Goal: Transaction & Acquisition: Purchase product/service

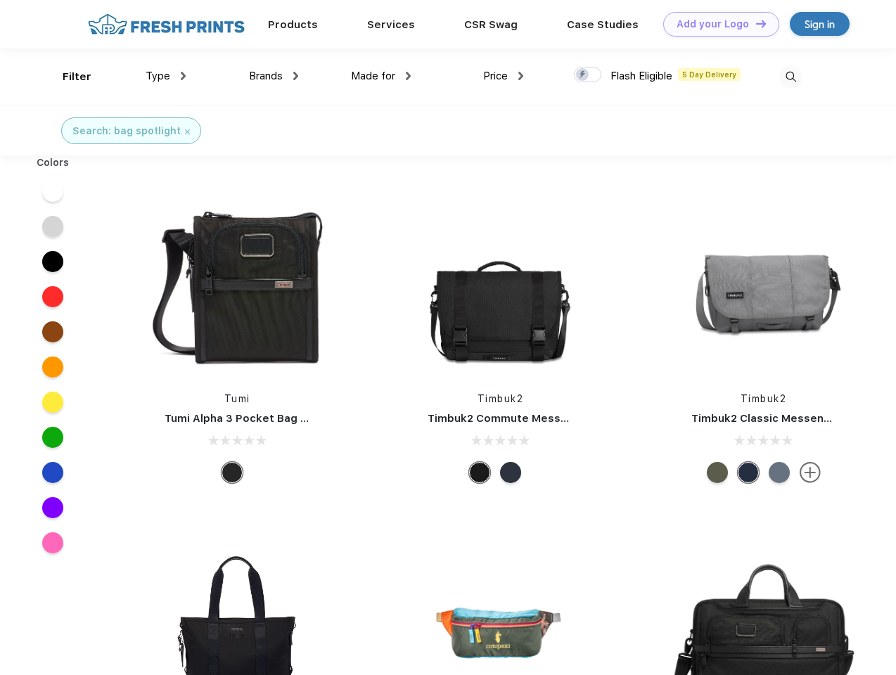
scroll to position [1, 0]
click at [716, 24] on link "Add your Logo Design Tool" at bounding box center [721, 24] width 116 height 25
click at [0, 0] on div "Design Tool" at bounding box center [0, 0] width 0 height 0
click at [755, 23] on link "Add your Logo Design Tool" at bounding box center [721, 24] width 116 height 25
click at [68, 77] on div "Filter" at bounding box center [77, 77] width 29 height 16
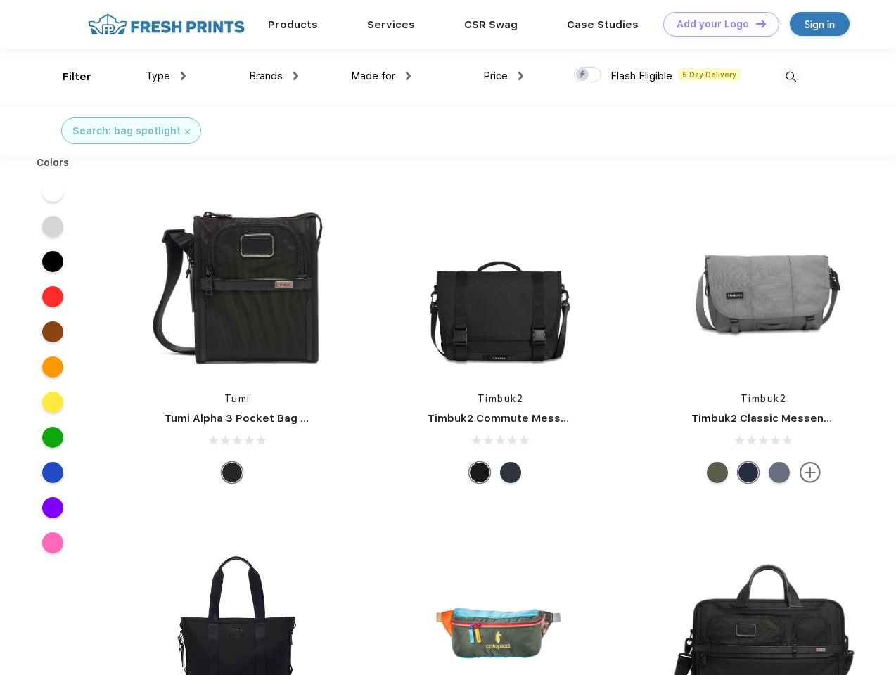
click at [166, 76] on span "Type" at bounding box center [158, 76] width 25 height 13
click at [274, 76] on span "Brands" at bounding box center [266, 76] width 34 height 13
click at [381, 76] on span "Made for" at bounding box center [373, 76] width 44 height 13
click at [504, 76] on span "Price" at bounding box center [495, 76] width 25 height 13
click at [588, 75] on div at bounding box center [587, 74] width 27 height 15
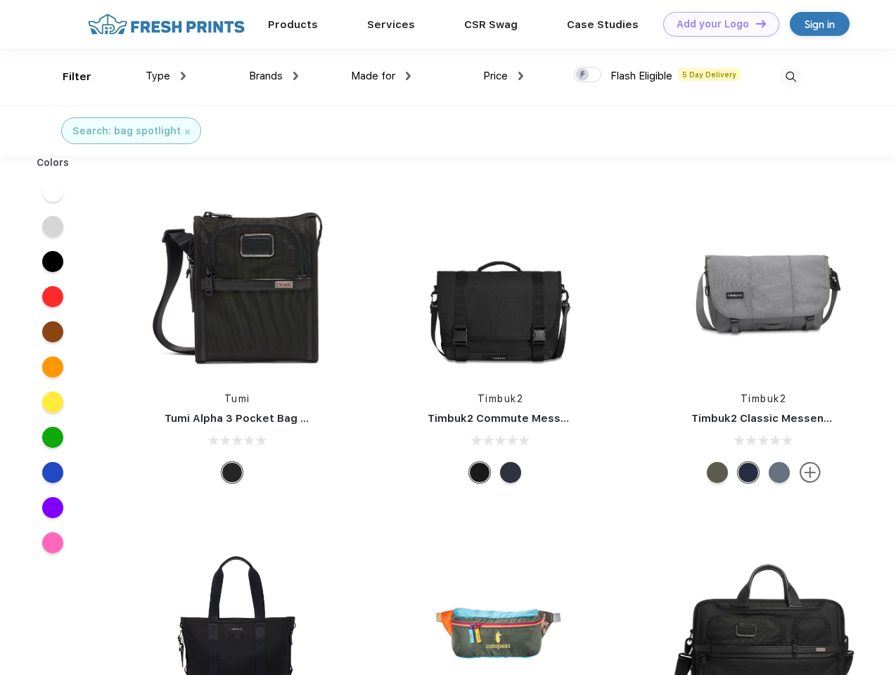
click at [583, 75] on input "checkbox" at bounding box center [578, 70] width 9 height 9
click at [791, 77] on img at bounding box center [790, 76] width 23 height 23
